Goal: Information Seeking & Learning: Learn about a topic

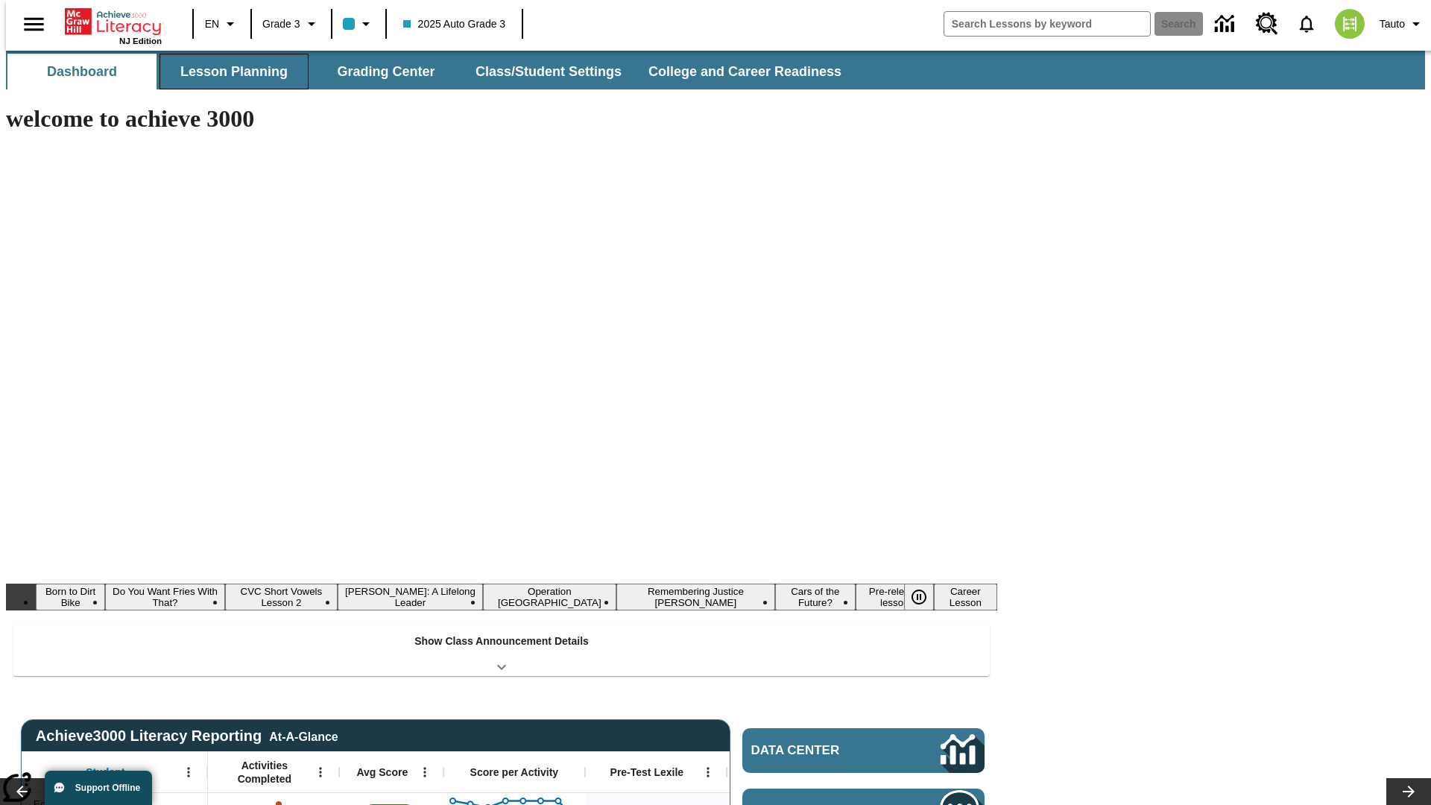
click at [228, 72] on button "Lesson Planning" at bounding box center [234, 72] width 149 height 36
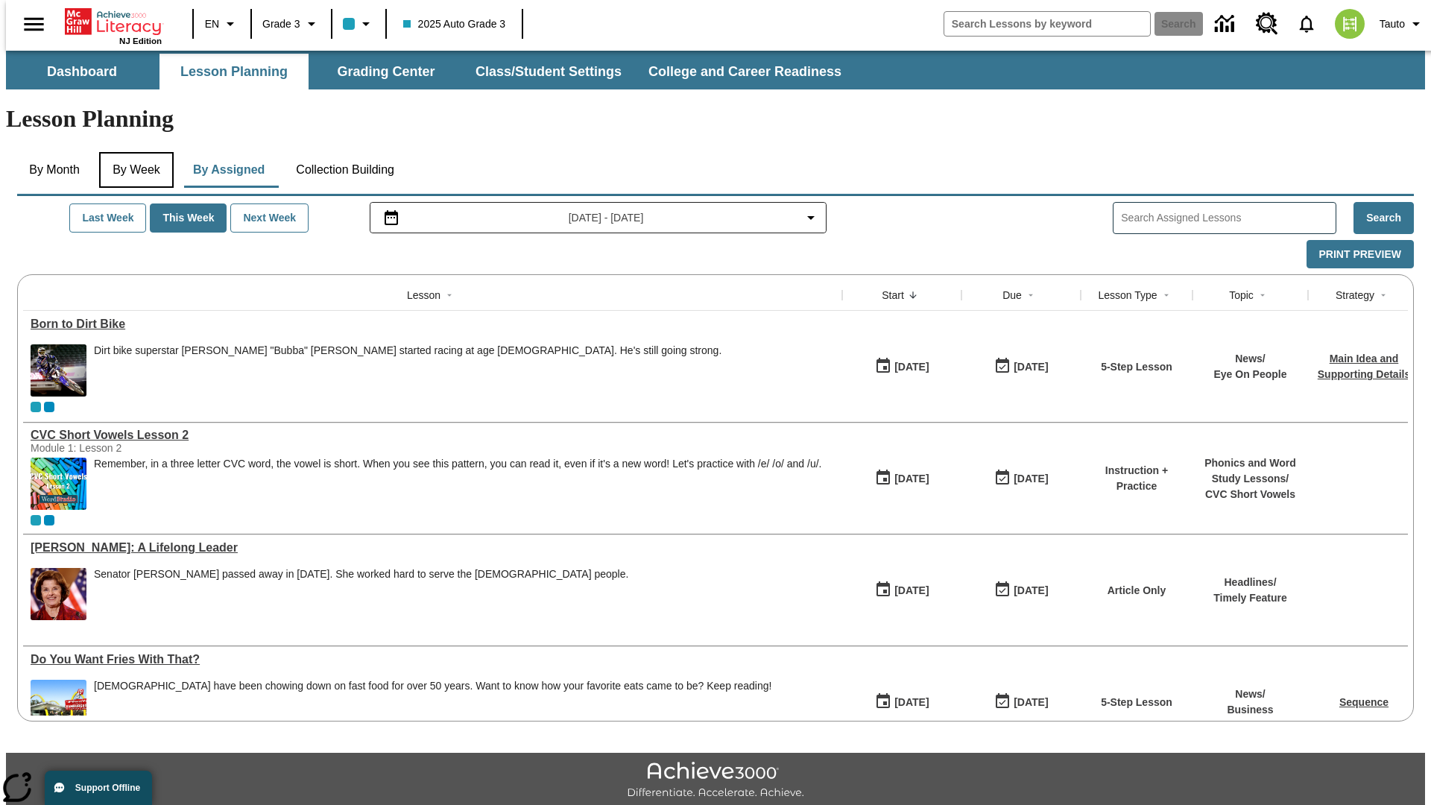
click at [133, 152] on button "By Week" at bounding box center [136, 170] width 75 height 36
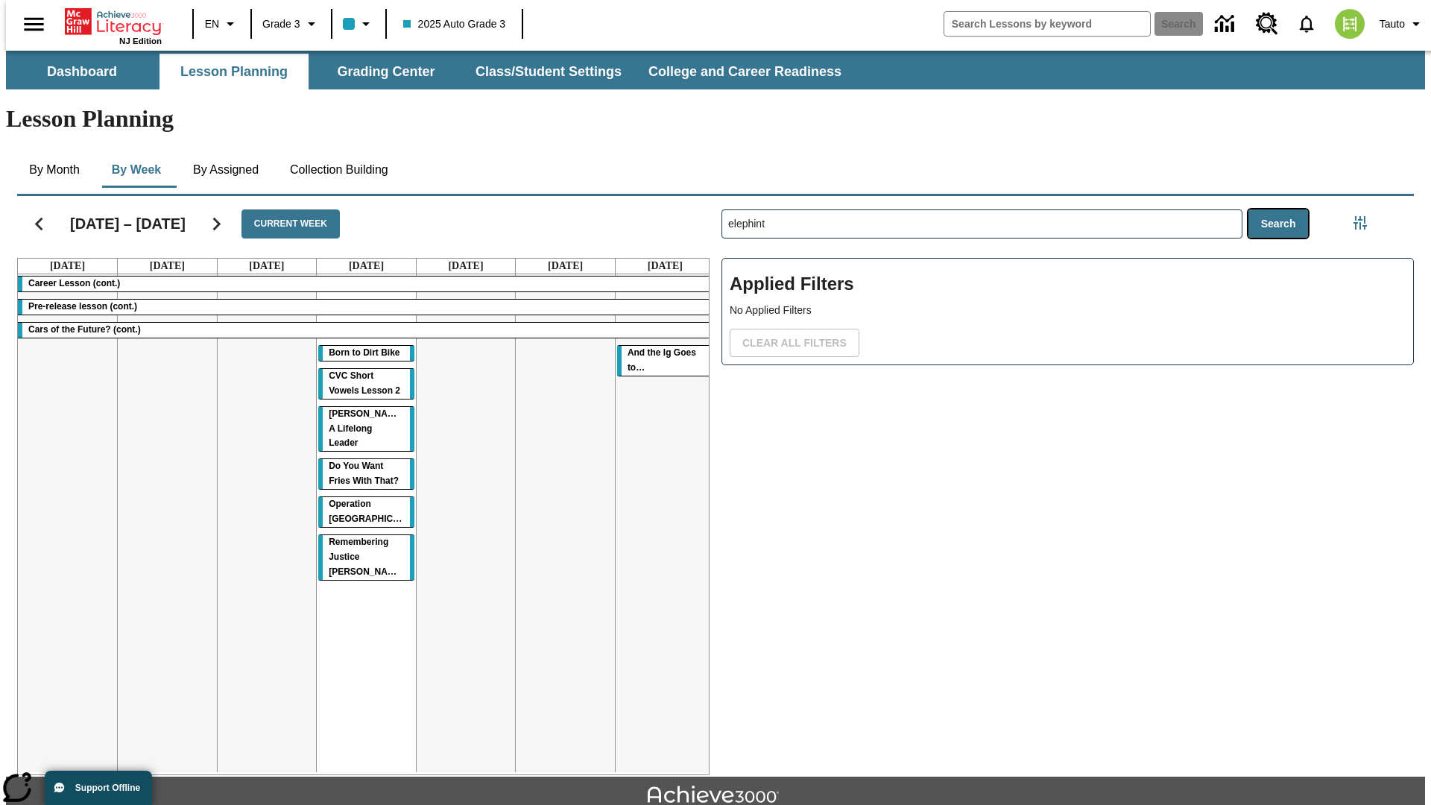
click at [1282, 209] on button "Search" at bounding box center [1279, 223] width 60 height 29
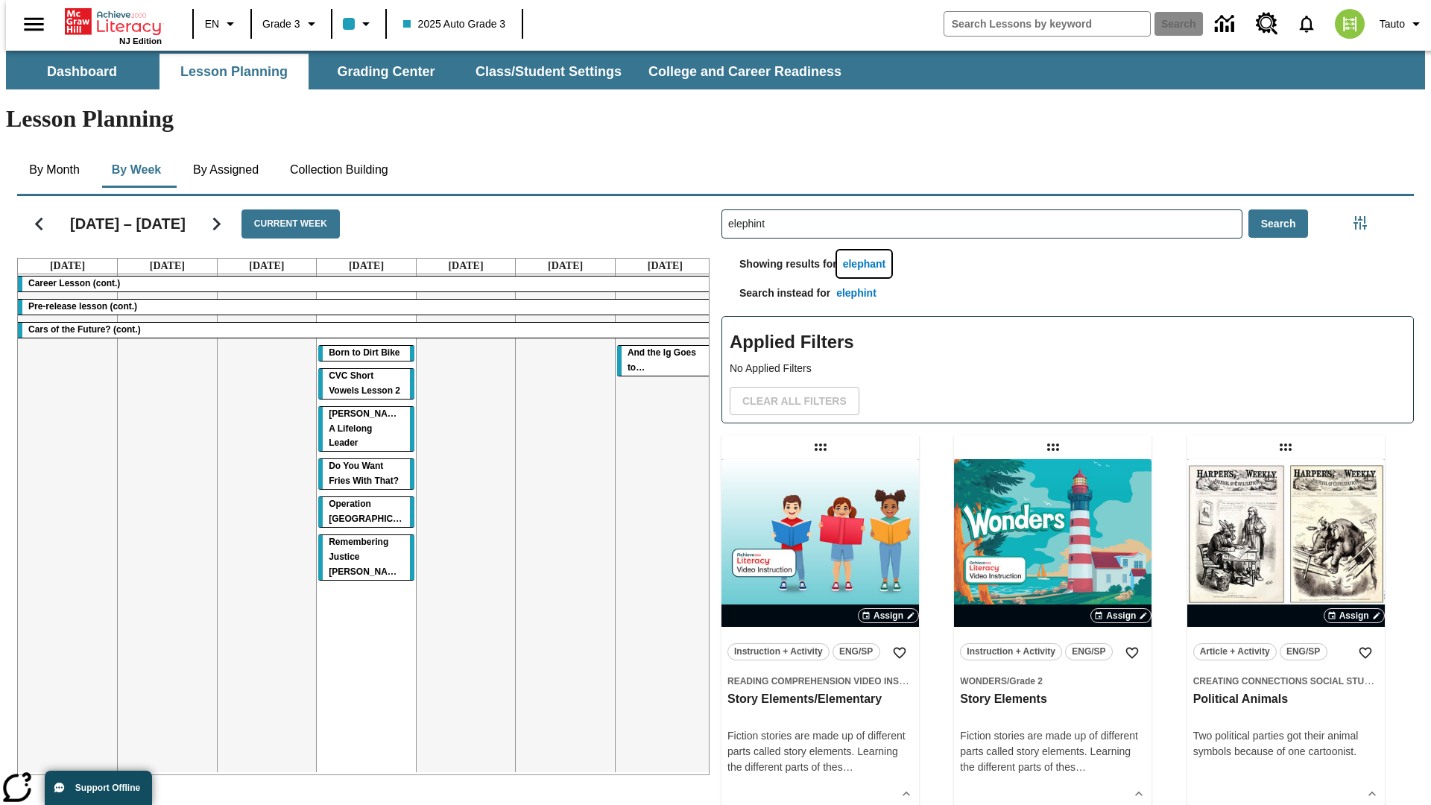
click at [867, 250] on button "elephant" at bounding box center [864, 264] width 55 height 28
type input "elephant"
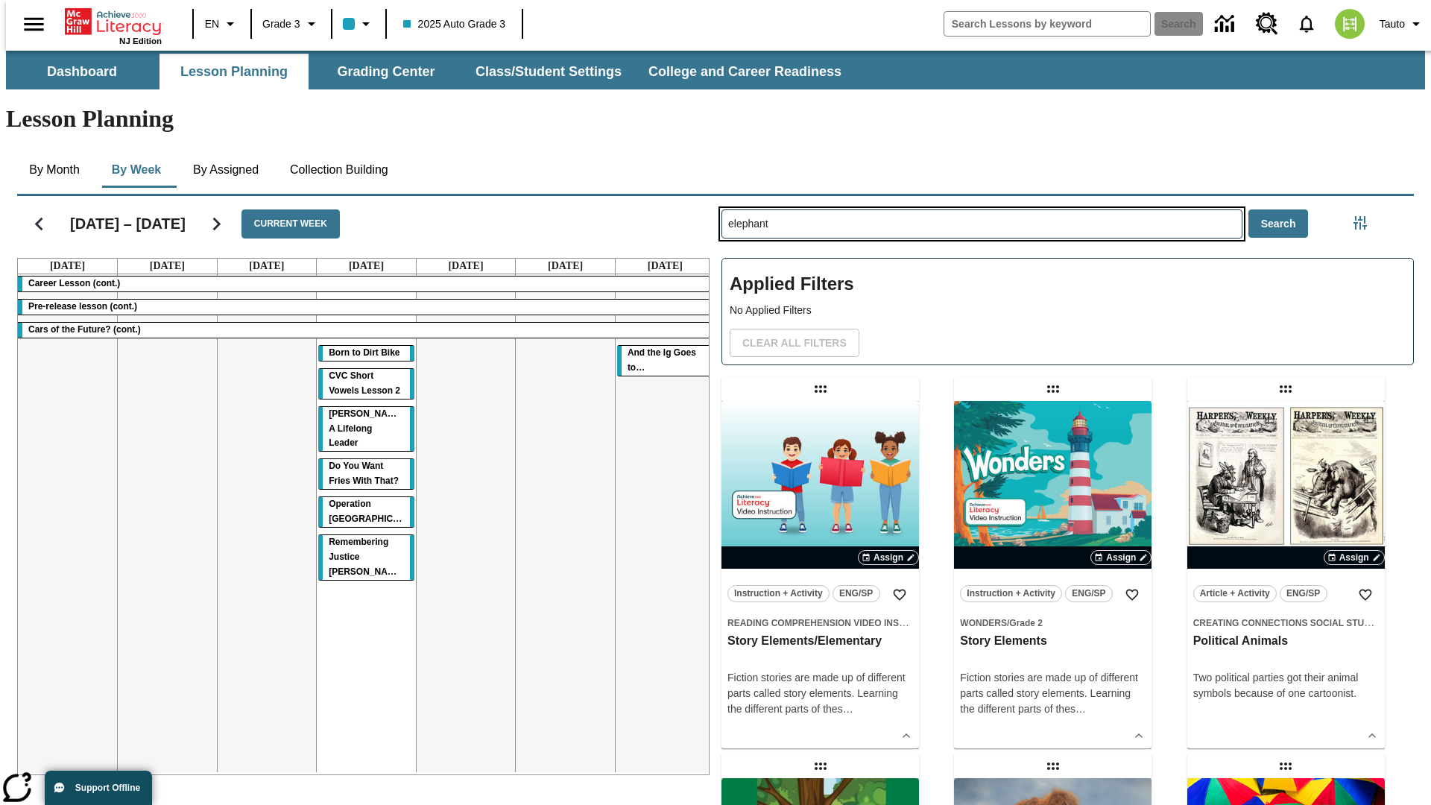
type input "elephint"
